Goal: Task Accomplishment & Management: Manage account settings

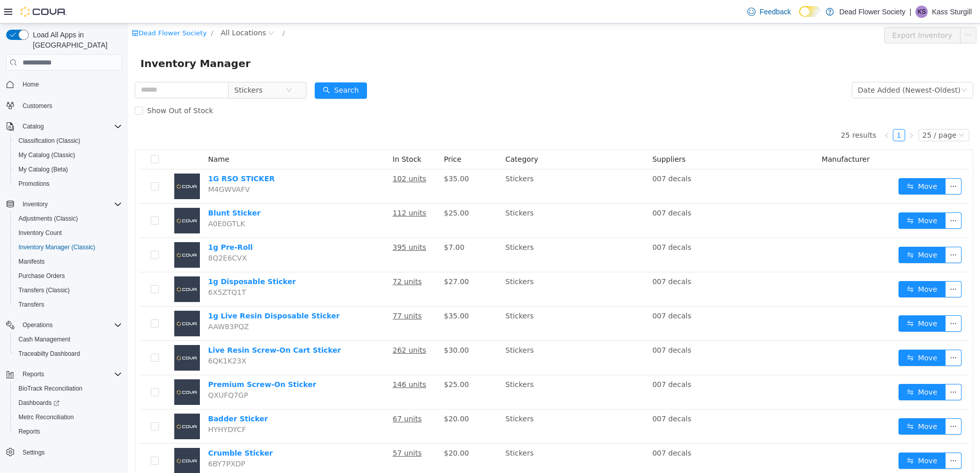
scroll to position [205, 0]
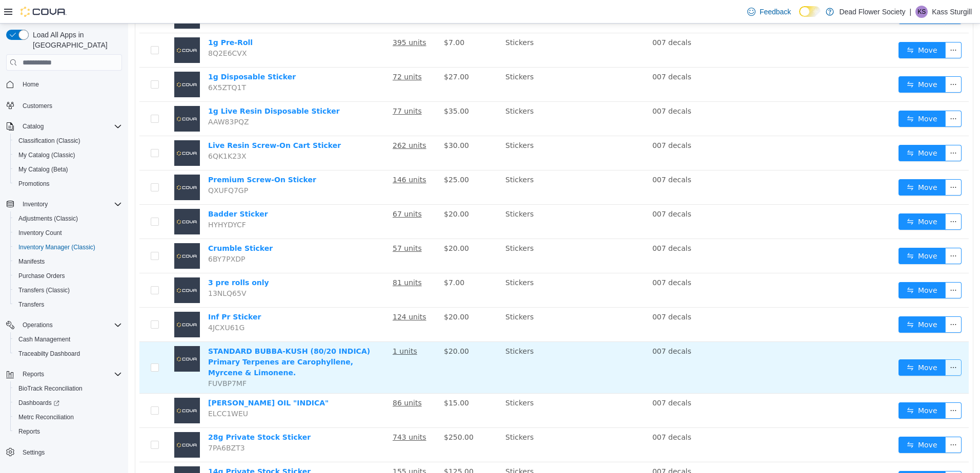
click at [947, 360] on button "button" at bounding box center [953, 368] width 16 height 16
click at [316, 359] on link "STANDARD BUBBA-KUSH (80/20 INDICA) Primary Terpenes are Carophyllene, Myrcene &…" at bounding box center [289, 362] width 162 height 30
click at [947, 360] on button "button" at bounding box center [953, 368] width 16 height 16
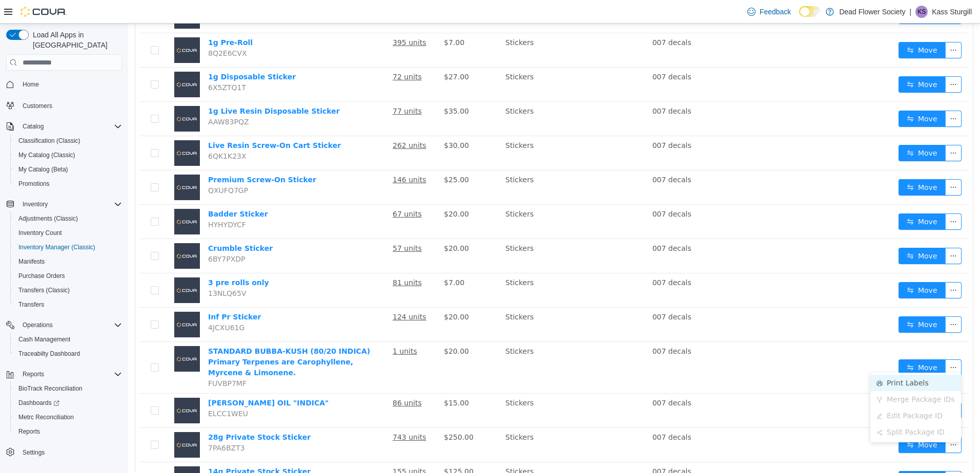
click at [916, 387] on li "Print Labels" at bounding box center [915, 383] width 91 height 16
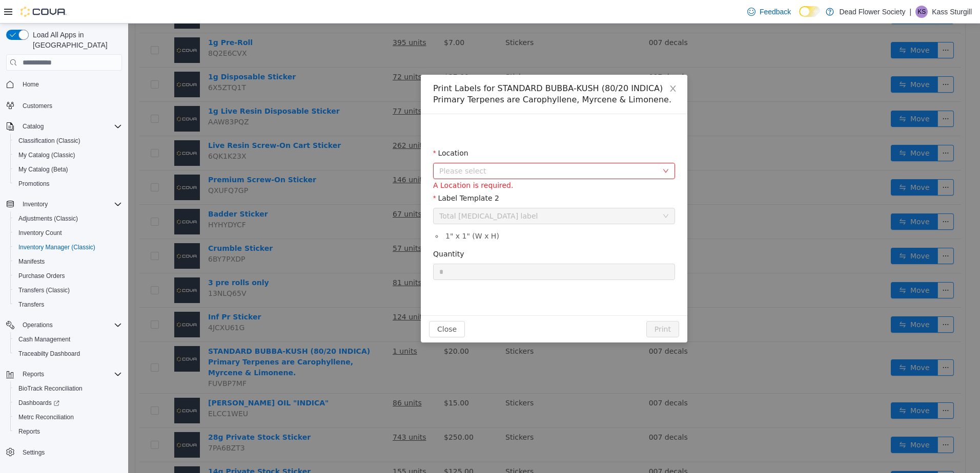
click at [508, 173] on span "Please select" at bounding box center [548, 171] width 218 height 10
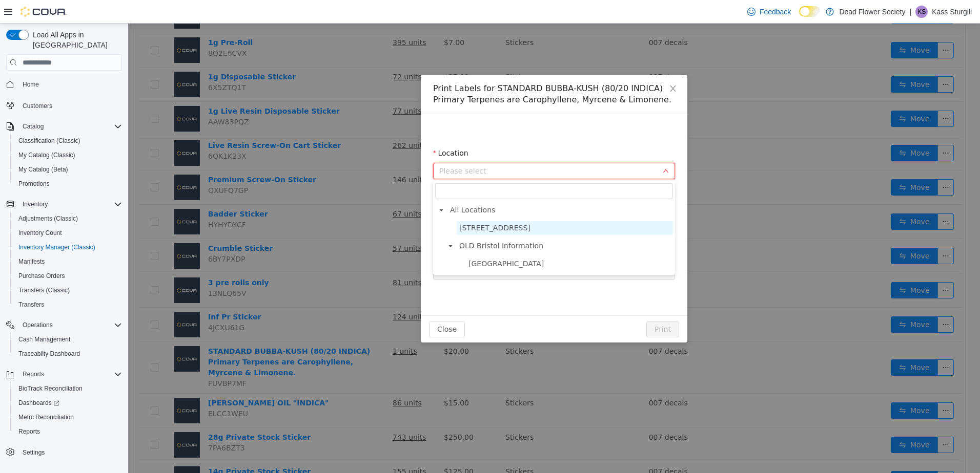
click at [493, 234] on span "[STREET_ADDRESS]" at bounding box center [565, 228] width 216 height 14
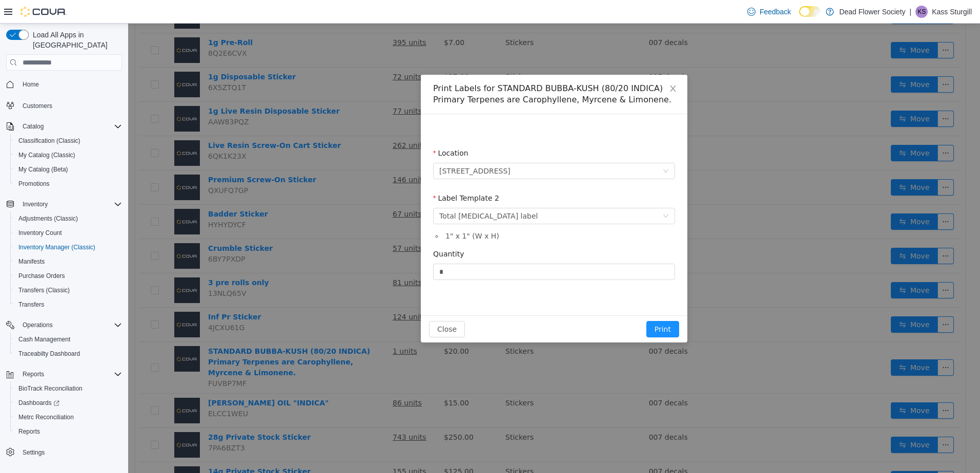
click at [489, 218] on div "Label Template 2 Please select a label template Total [MEDICAL_DATA] label" at bounding box center [554, 210] width 242 height 35
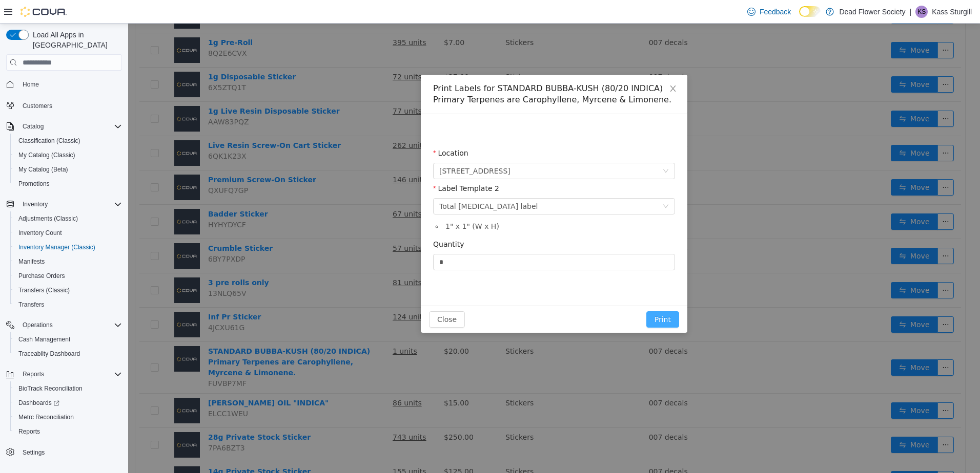
click at [667, 322] on button "Print" at bounding box center [662, 320] width 33 height 16
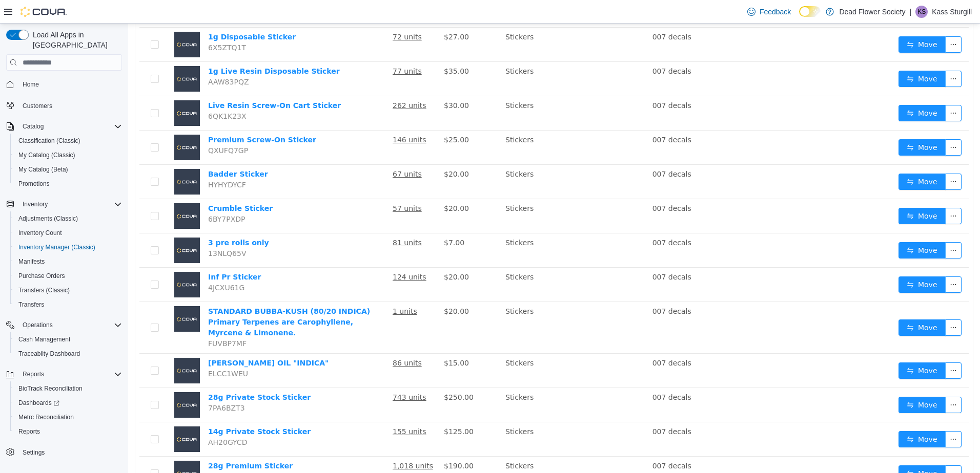
scroll to position [256, 0]
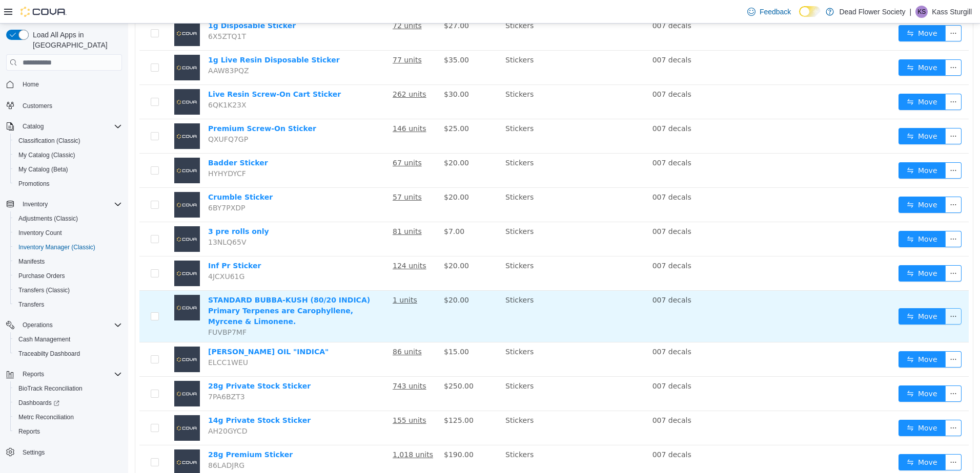
click at [945, 310] on button "button" at bounding box center [953, 316] width 16 height 16
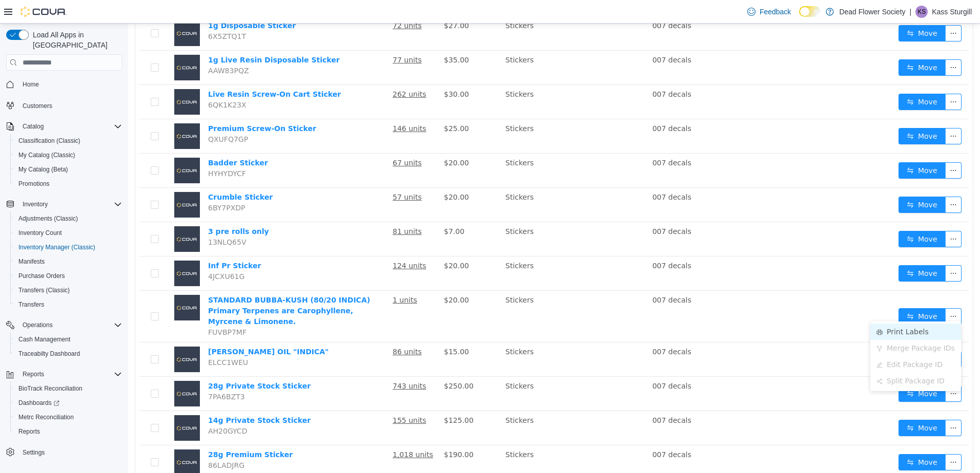
click at [885, 328] on li "Print Labels" at bounding box center [915, 332] width 91 height 16
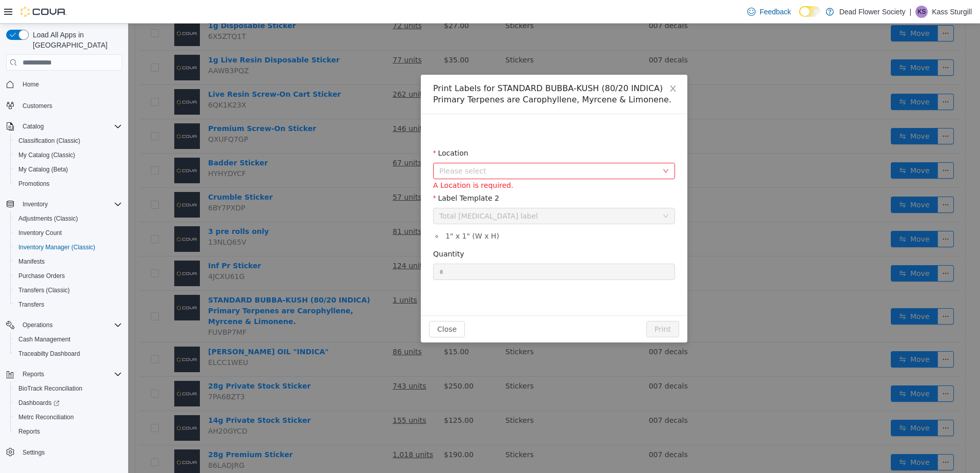
click at [518, 169] on span "Please select" at bounding box center [548, 171] width 218 height 10
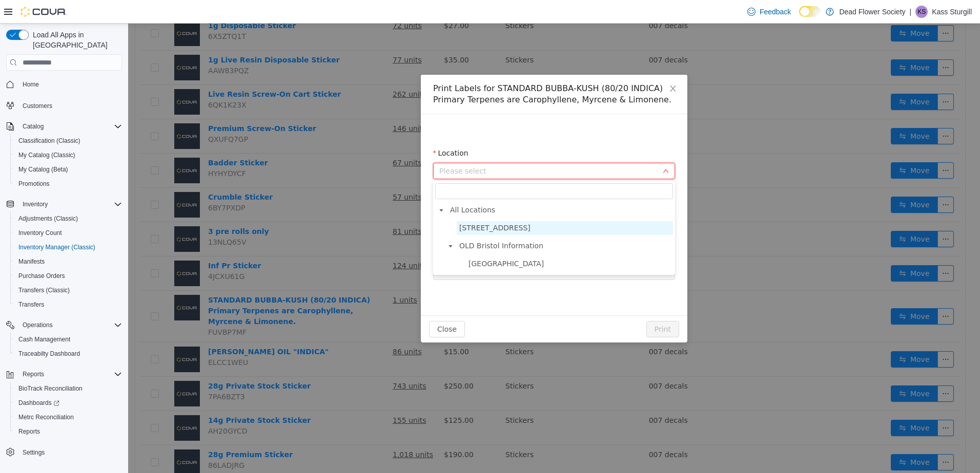
click at [521, 232] on span "[STREET_ADDRESS]" at bounding box center [565, 228] width 216 height 14
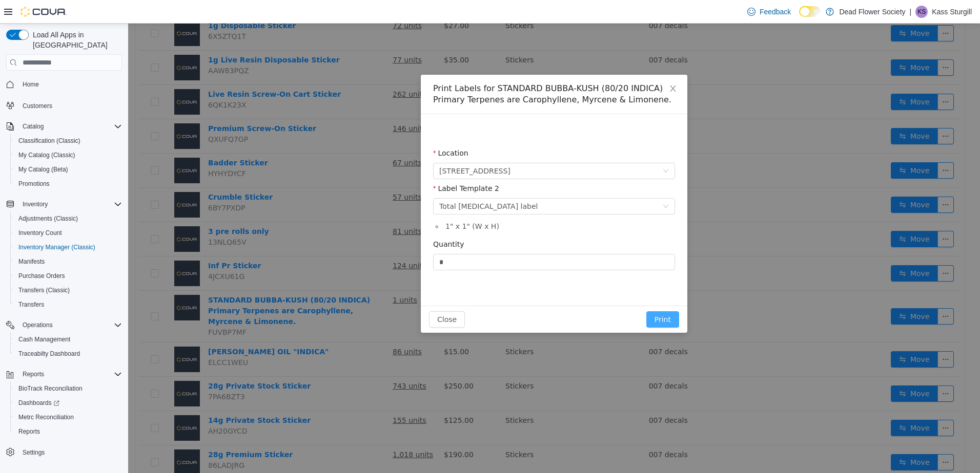
click at [654, 323] on button "Print" at bounding box center [662, 320] width 33 height 16
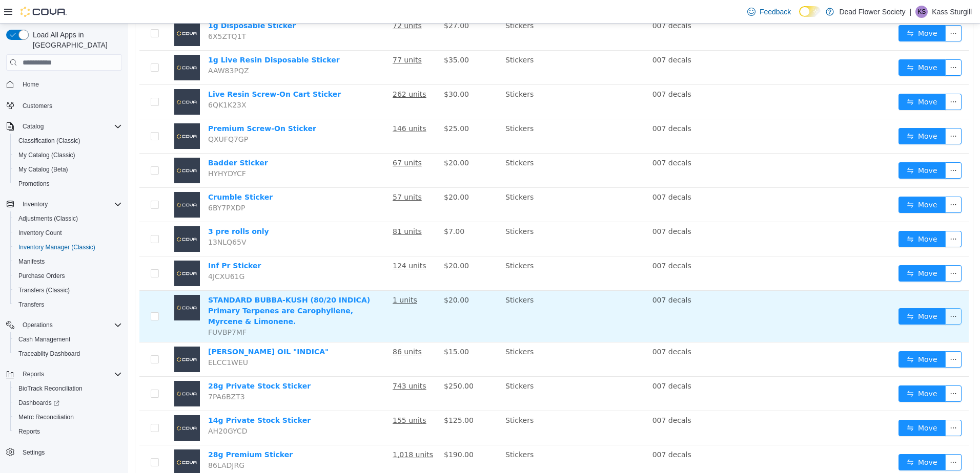
click at [950, 314] on button "button" at bounding box center [953, 316] width 16 height 16
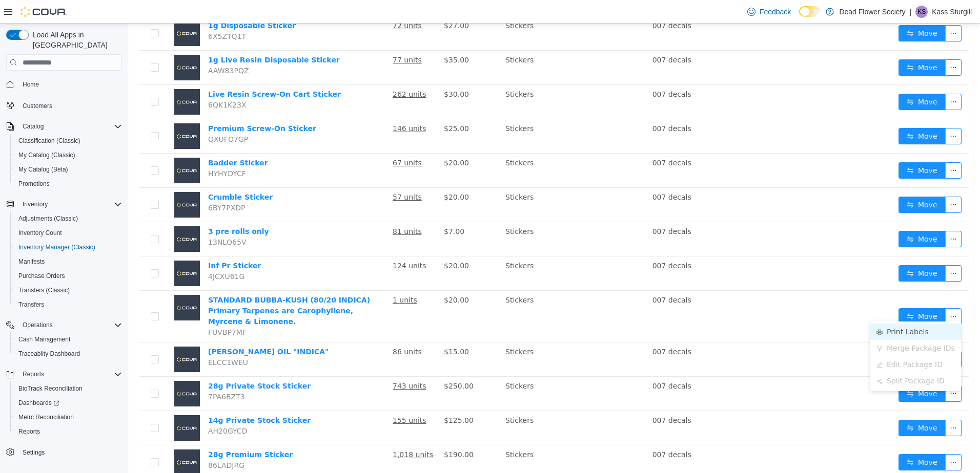
click at [914, 336] on li "Print Labels" at bounding box center [915, 332] width 91 height 16
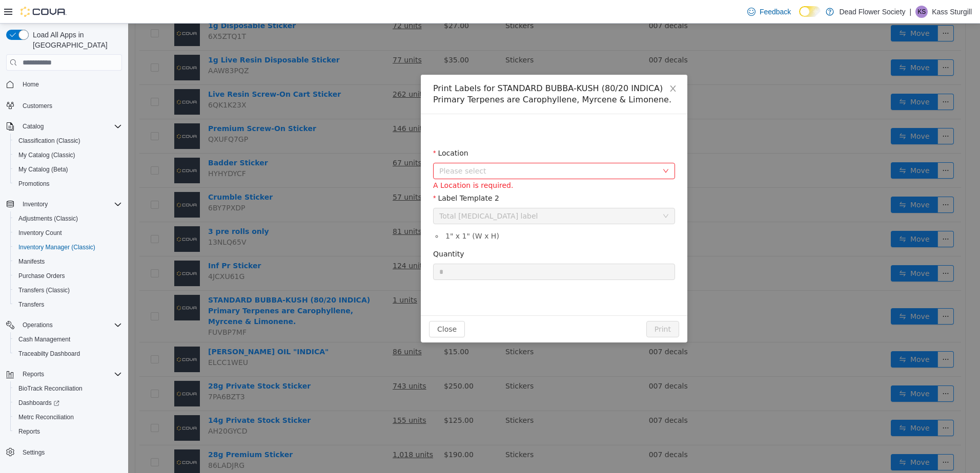
click at [547, 174] on span "Please select" at bounding box center [548, 171] width 218 height 10
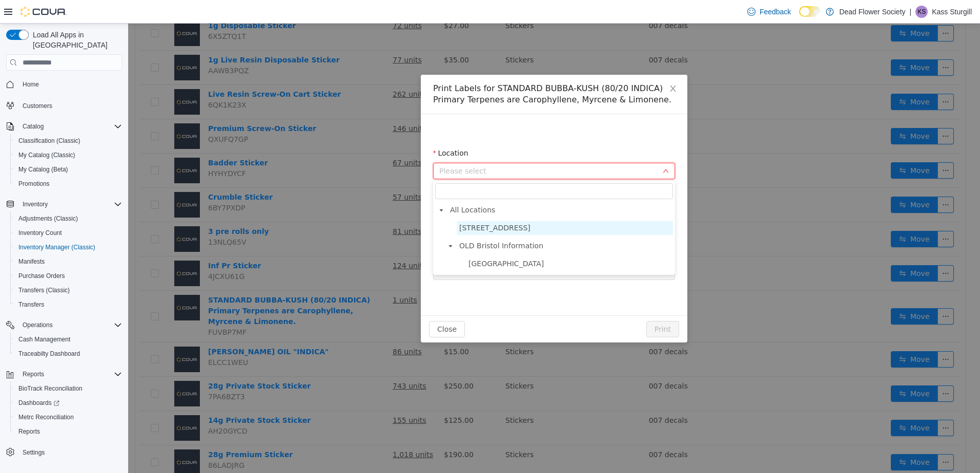
click at [511, 229] on span "[STREET_ADDRESS]" at bounding box center [494, 228] width 71 height 8
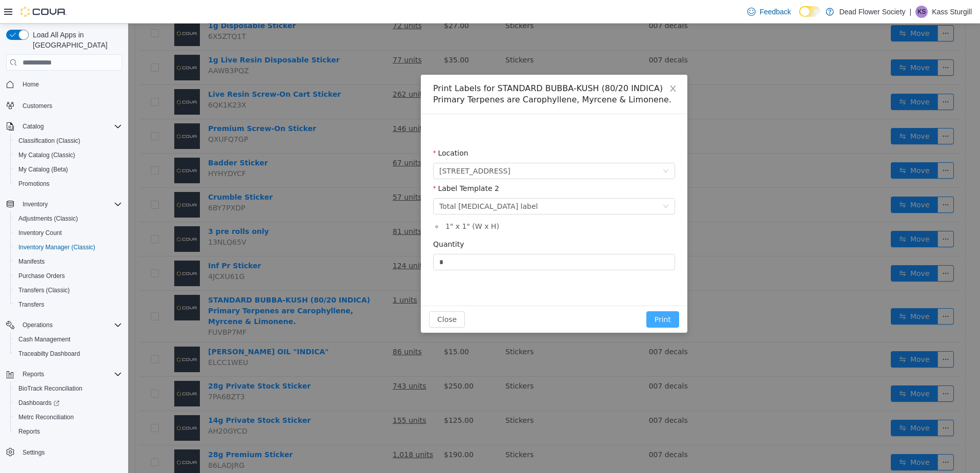
click at [668, 327] on button "Print" at bounding box center [662, 320] width 33 height 16
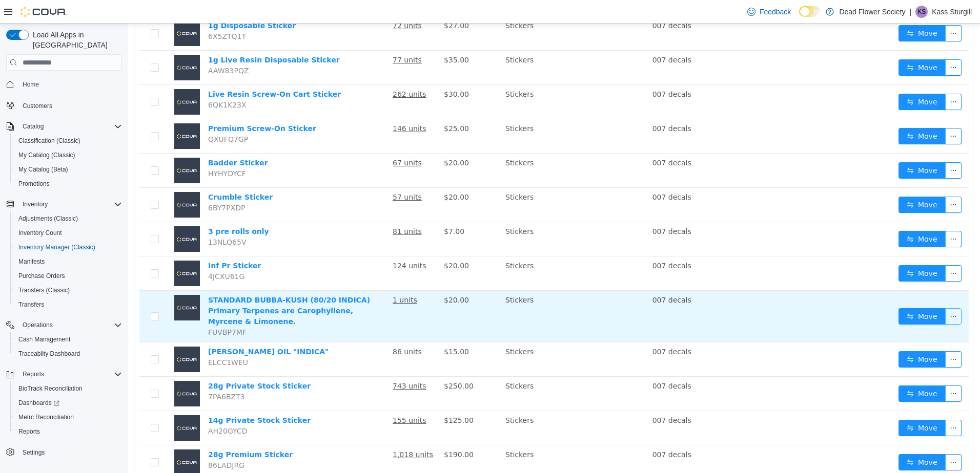
click at [945, 309] on button "button" at bounding box center [953, 316] width 16 height 16
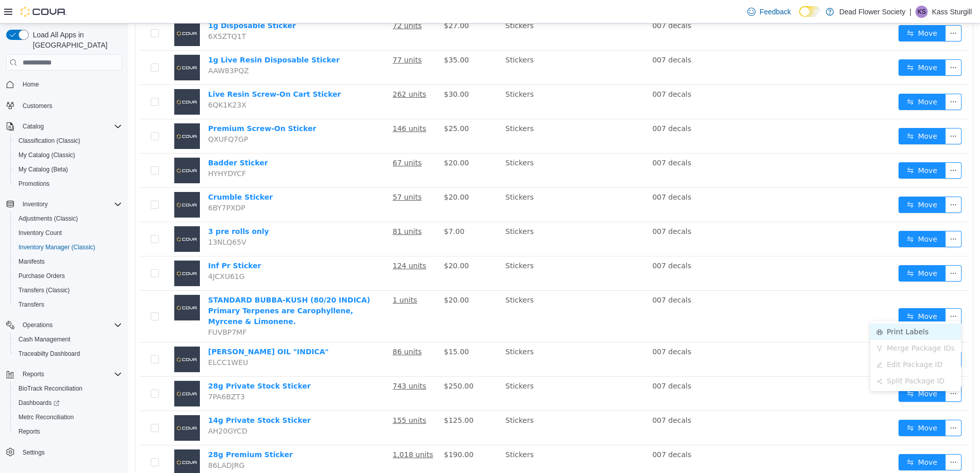
click at [898, 332] on li "Print Labels" at bounding box center [915, 332] width 91 height 16
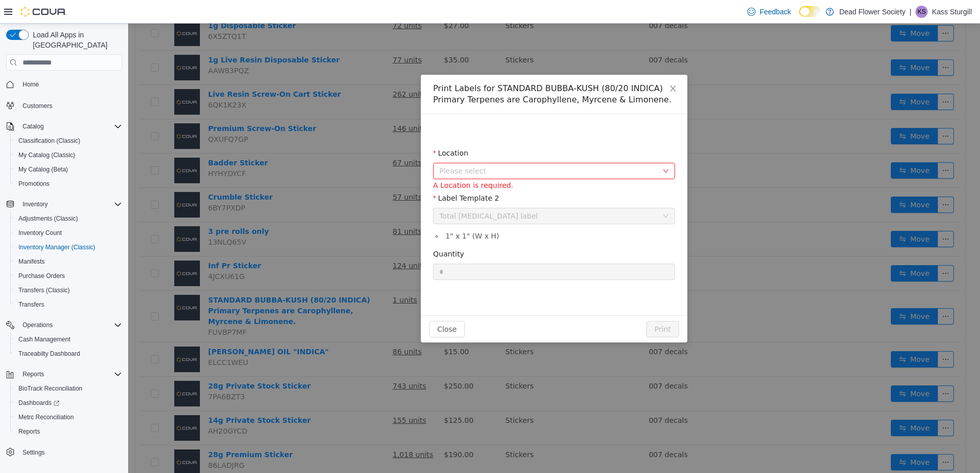
click at [474, 173] on span "Please select" at bounding box center [548, 171] width 218 height 10
click at [482, 218] on li "All Locations [STREET_ADDRESS][GEOGRAPHIC_DATA] Information [STREET_ADDRESS]" at bounding box center [554, 237] width 238 height 68
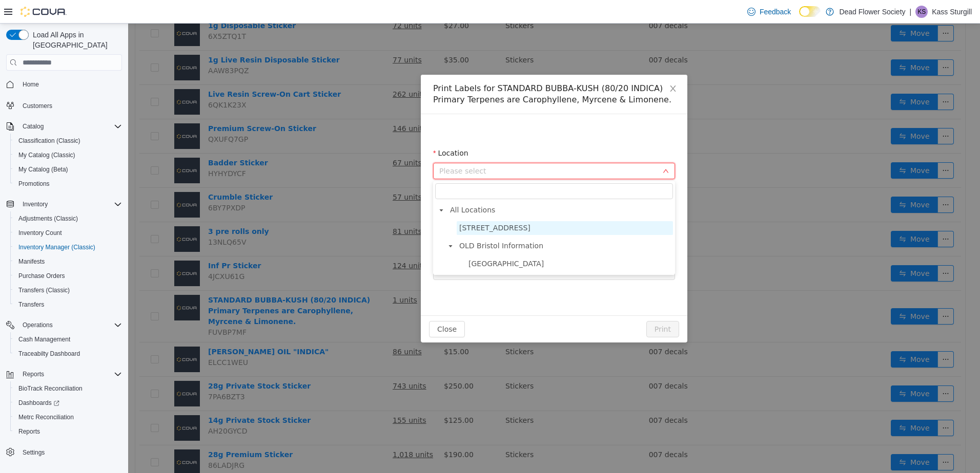
click at [483, 225] on span "[STREET_ADDRESS]" at bounding box center [494, 228] width 71 height 8
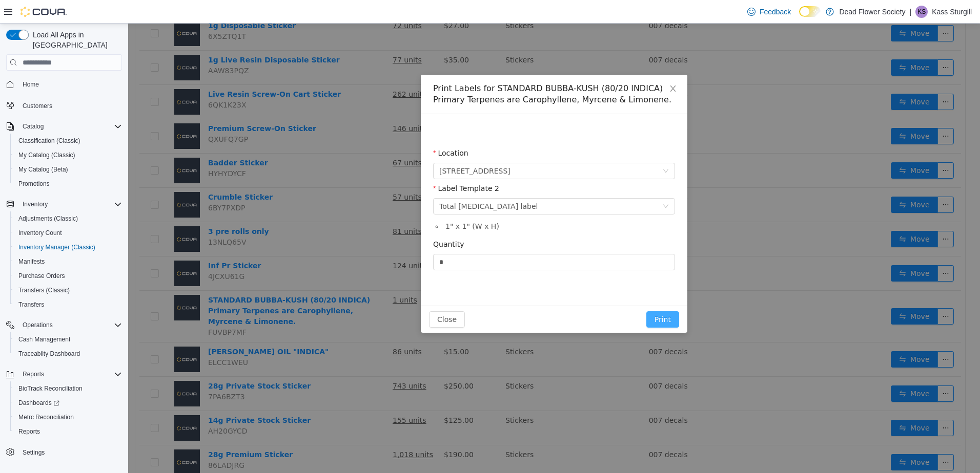
click at [671, 324] on button "Print" at bounding box center [662, 320] width 33 height 16
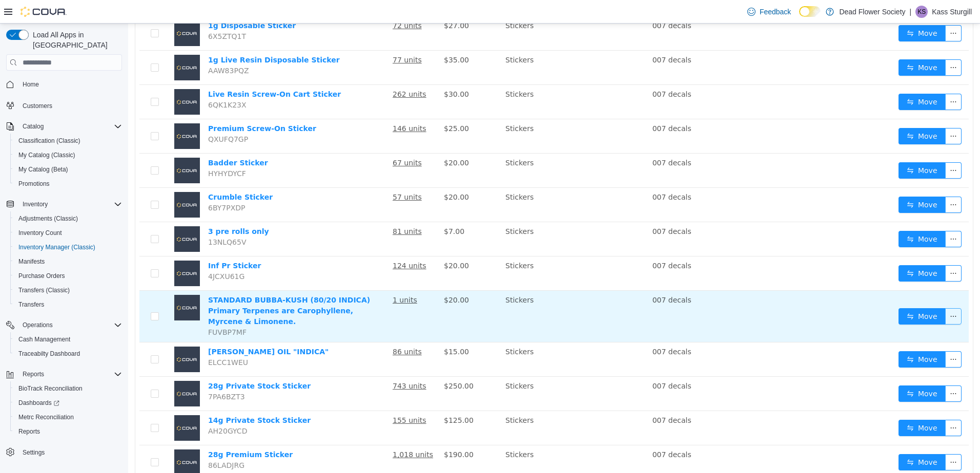
click at [951, 312] on button "button" at bounding box center [953, 316] width 16 height 16
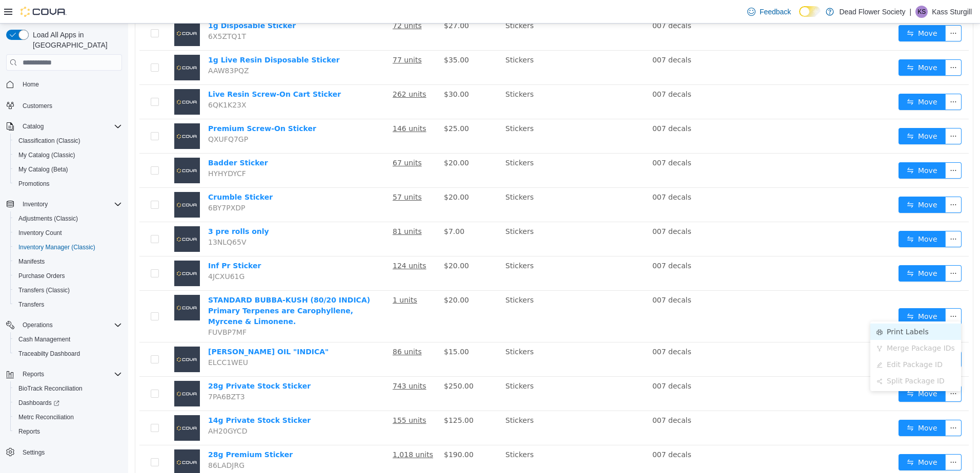
click at [908, 331] on li "Print Labels" at bounding box center [915, 332] width 91 height 16
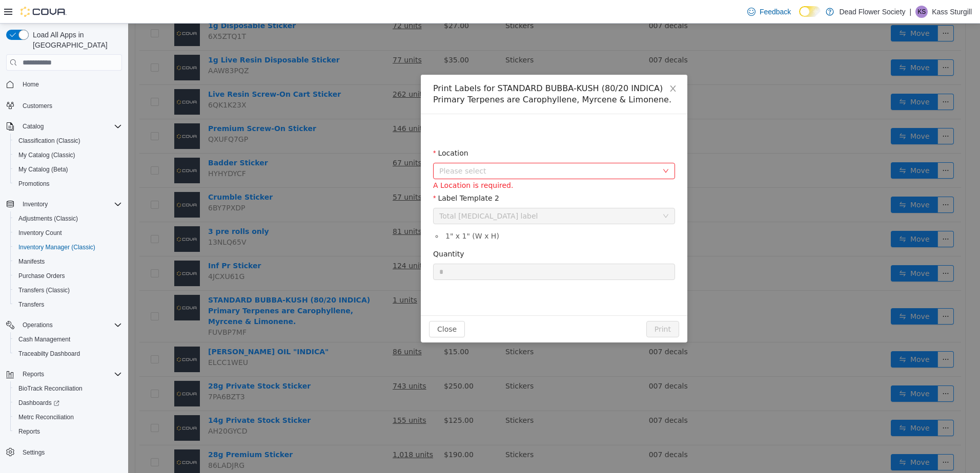
click at [472, 160] on div "Location" at bounding box center [554, 155] width 242 height 15
click at [465, 169] on span "Please select" at bounding box center [548, 171] width 218 height 10
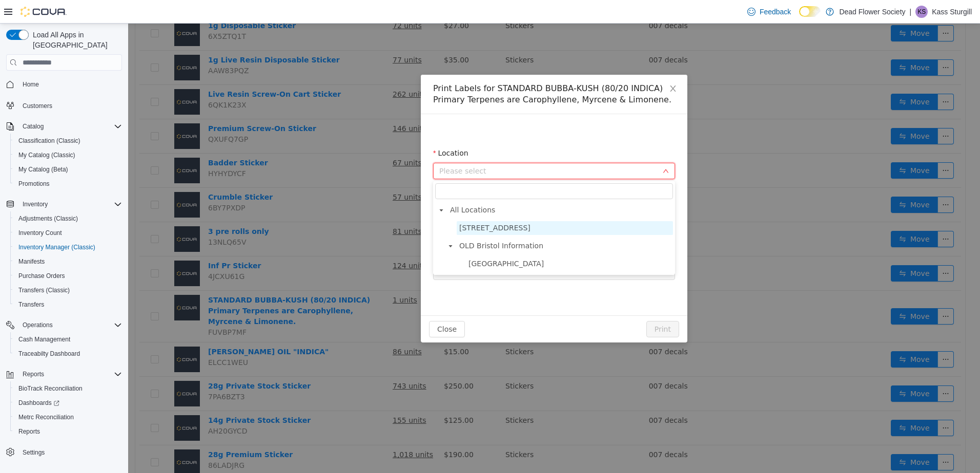
click at [475, 231] on span "[STREET_ADDRESS]" at bounding box center [494, 228] width 71 height 8
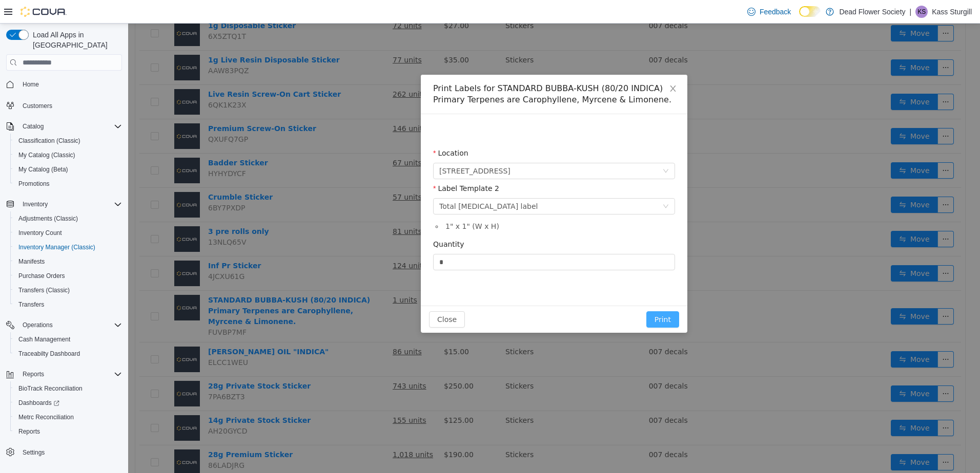
click at [656, 325] on button "Print" at bounding box center [662, 320] width 33 height 16
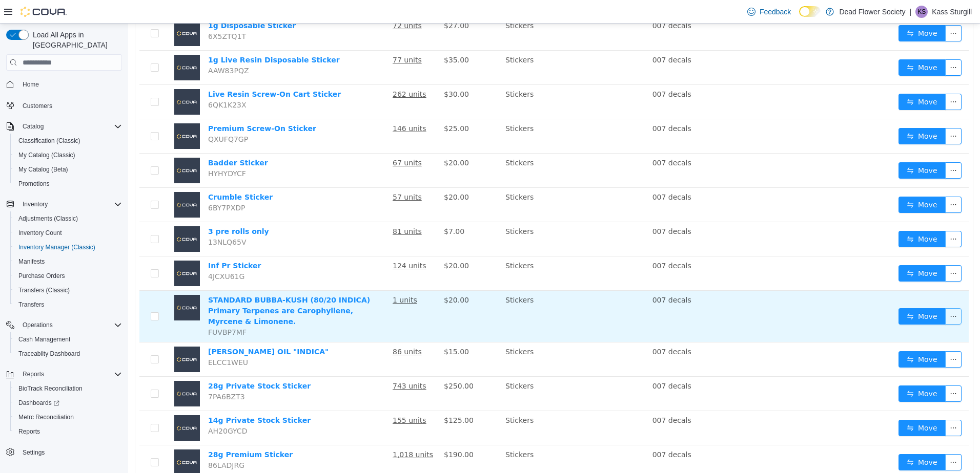
click at [947, 315] on button "button" at bounding box center [953, 316] width 16 height 16
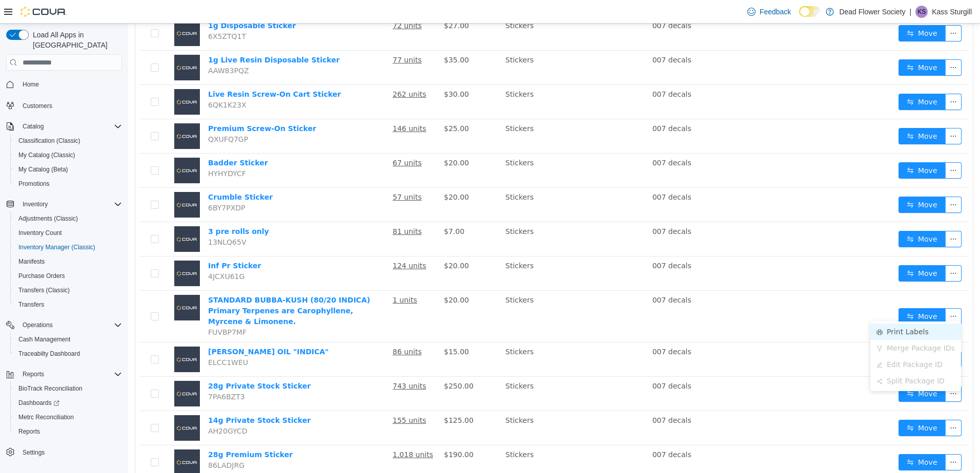
click at [930, 328] on li "Print Labels" at bounding box center [915, 332] width 91 height 16
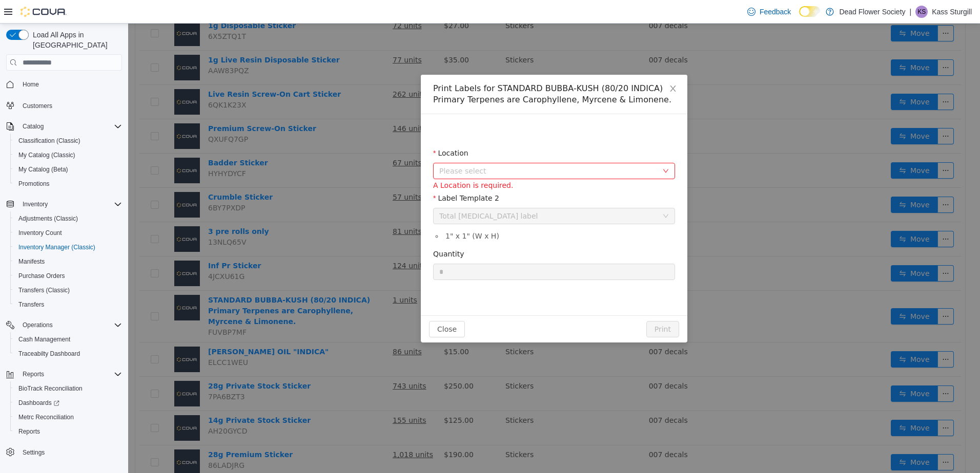
click at [491, 166] on span "Please select" at bounding box center [548, 171] width 218 height 10
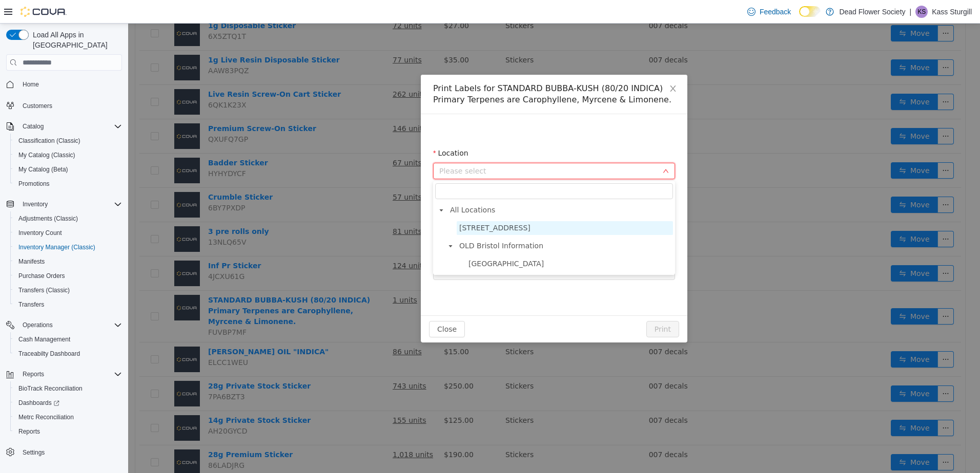
click at [512, 229] on span "[STREET_ADDRESS]" at bounding box center [494, 228] width 71 height 8
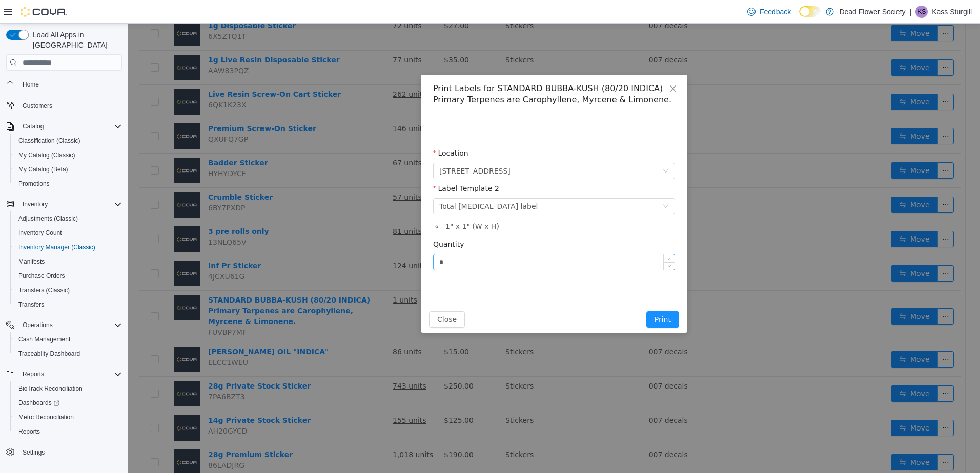
click at [465, 267] on input "*" at bounding box center [553, 262] width 241 height 15
type input "**"
click at [646, 312] on button "Print" at bounding box center [662, 320] width 33 height 16
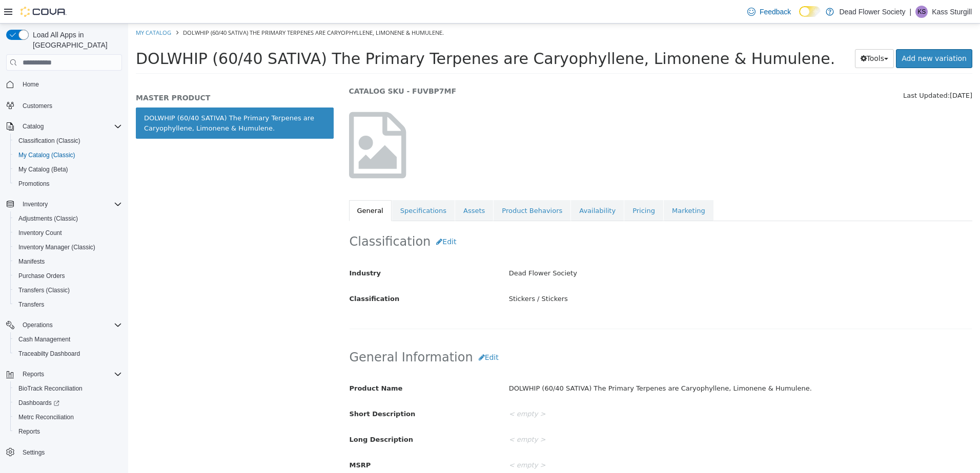
scroll to position [51, 0]
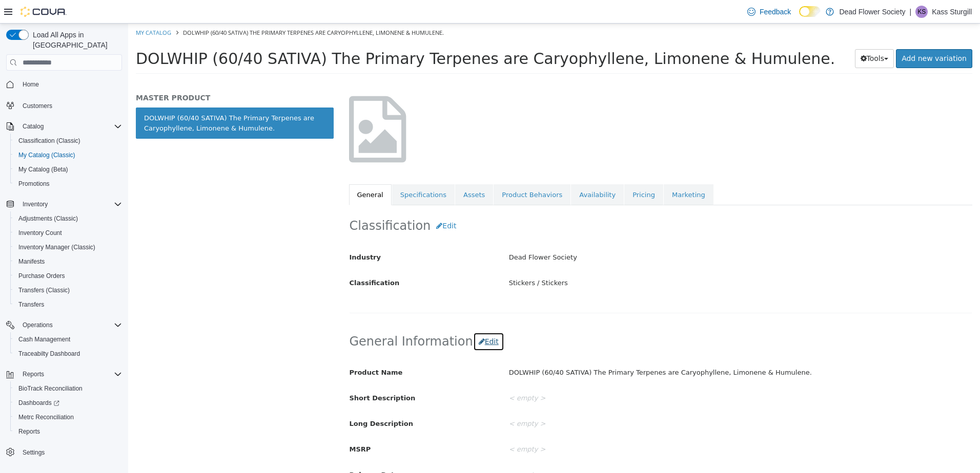
click at [482, 340] on button "Edit" at bounding box center [488, 342] width 31 height 19
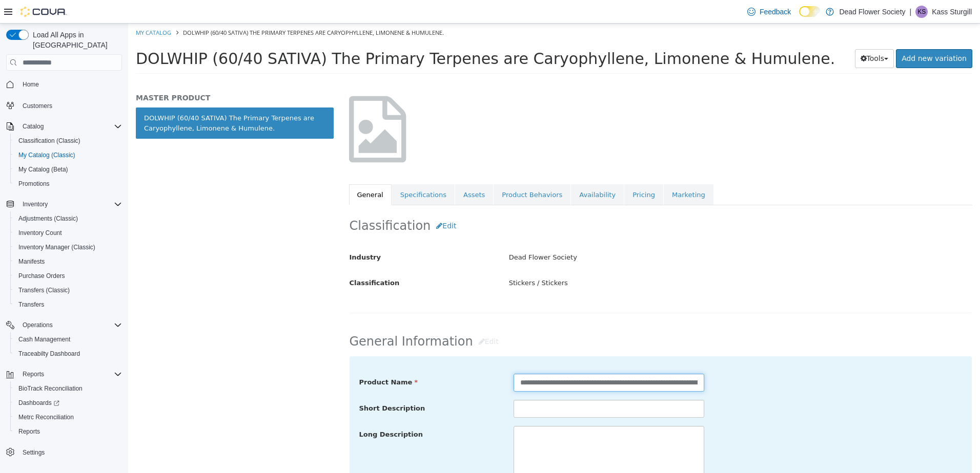
click at [587, 385] on input "**********" at bounding box center [608, 383] width 191 height 18
paste input "**********"
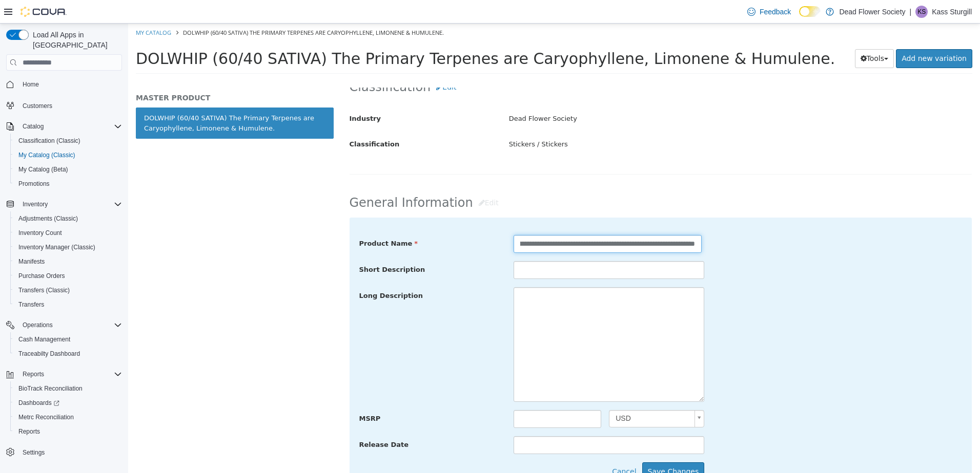
scroll to position [205, 0]
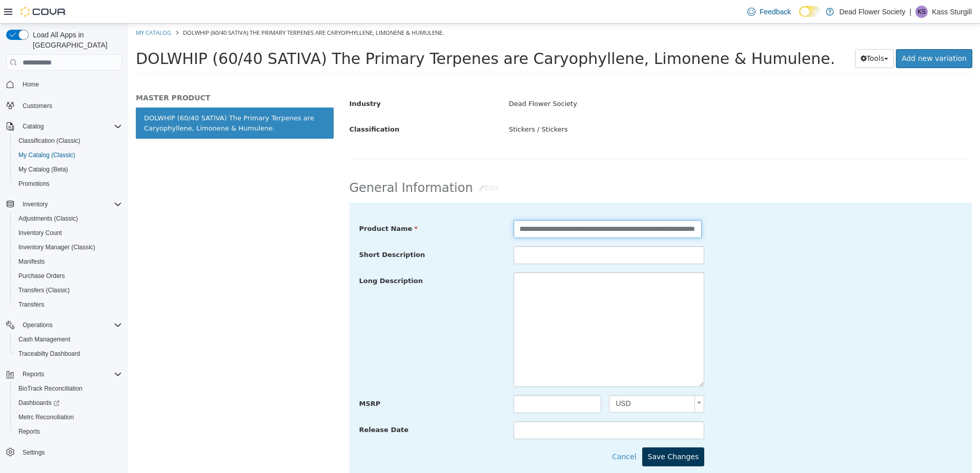
type input "**********"
click at [665, 457] on button "Save Changes" at bounding box center [673, 457] width 63 height 19
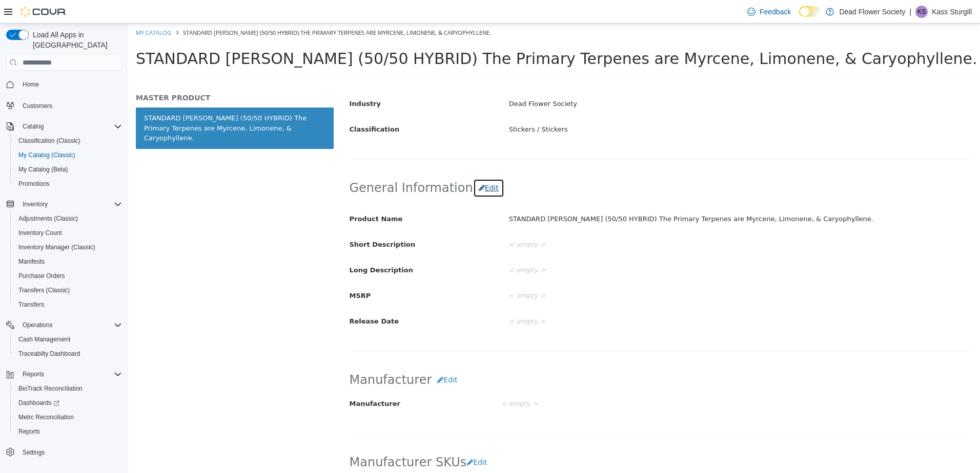
click at [479, 187] on button "Edit" at bounding box center [488, 188] width 31 height 19
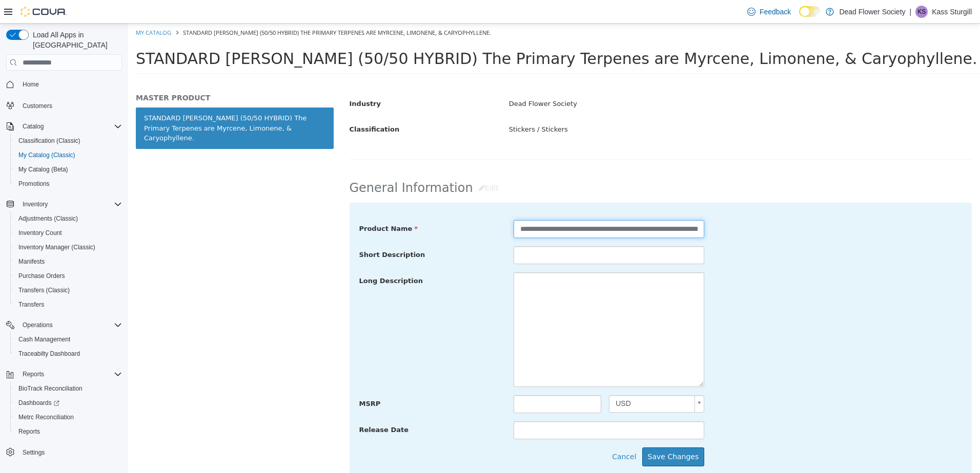
click at [554, 229] on input "**********" at bounding box center [608, 229] width 191 height 18
click at [518, 230] on input "**********" at bounding box center [608, 229] width 191 height 18
type input "**********"
click at [669, 457] on button "Save Changes" at bounding box center [673, 457] width 63 height 19
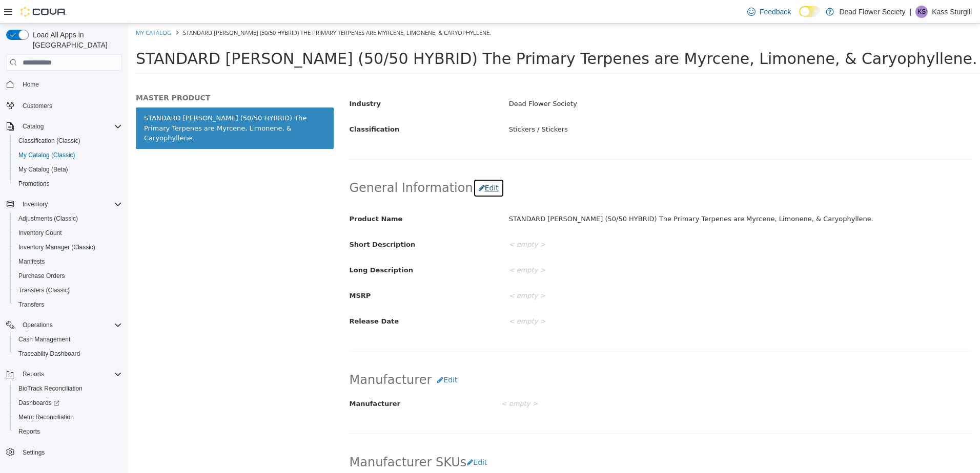
click at [474, 192] on button "Edit" at bounding box center [488, 188] width 31 height 19
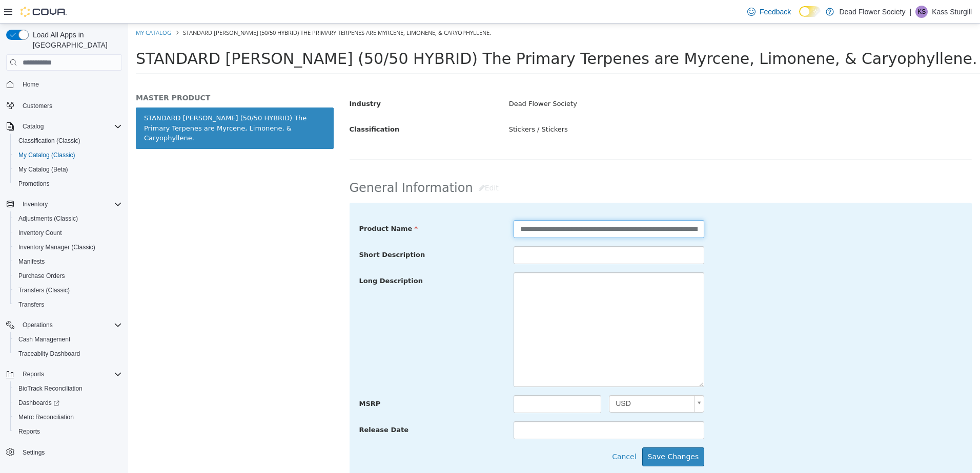
click at [608, 229] on input "**********" at bounding box center [608, 229] width 191 height 18
type input "**********"
click at [684, 462] on button "Save Changes" at bounding box center [673, 457] width 63 height 19
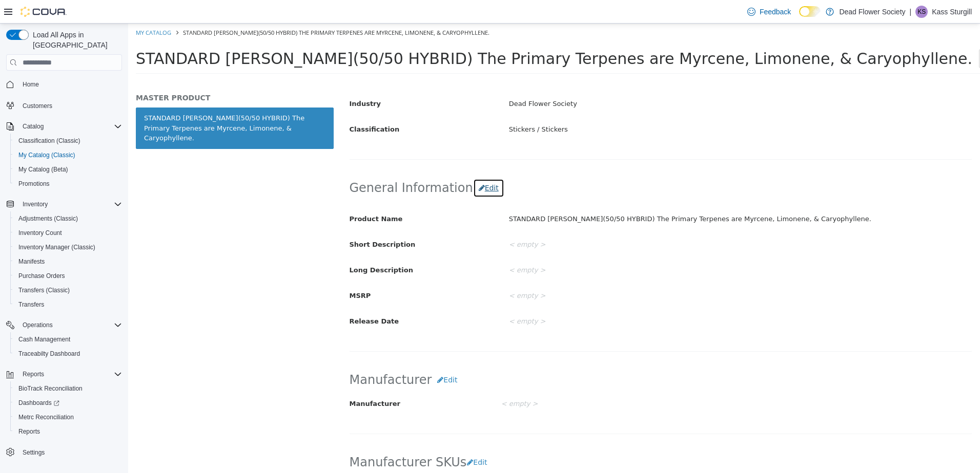
click at [473, 186] on button "Edit" at bounding box center [488, 188] width 31 height 19
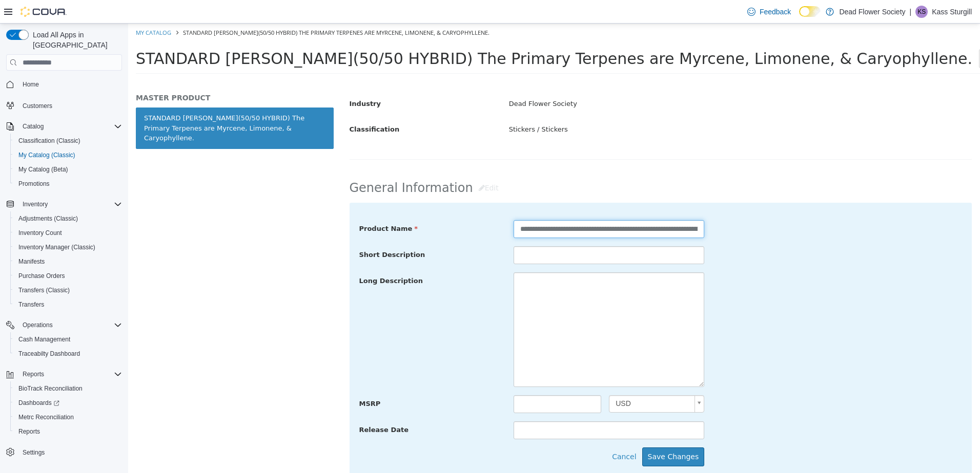
click at [570, 230] on input "**********" at bounding box center [608, 229] width 191 height 18
type input "**********"
click at [677, 458] on button "Save Changes" at bounding box center [673, 457] width 63 height 19
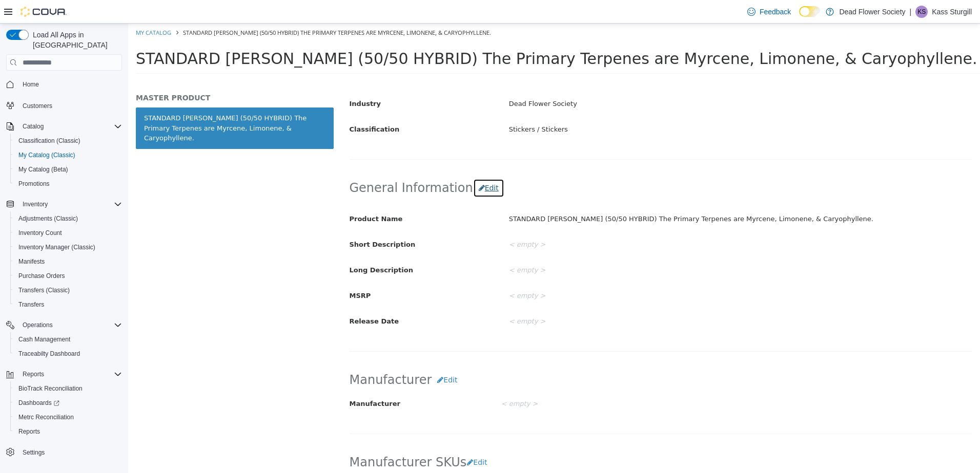
click at [484, 187] on button "Edit" at bounding box center [488, 188] width 31 height 19
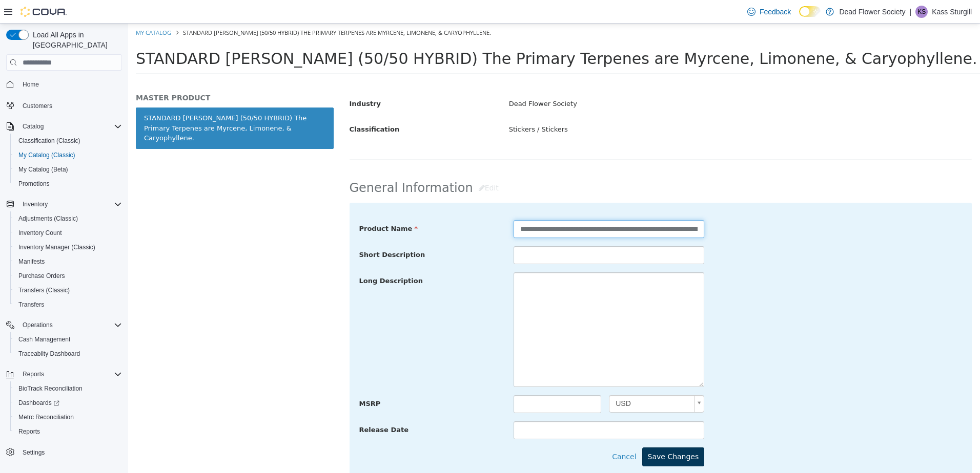
type input "**********"
click at [689, 461] on button "Save Changes" at bounding box center [673, 457] width 63 height 19
